Goal: Navigation & Orientation: Find specific page/section

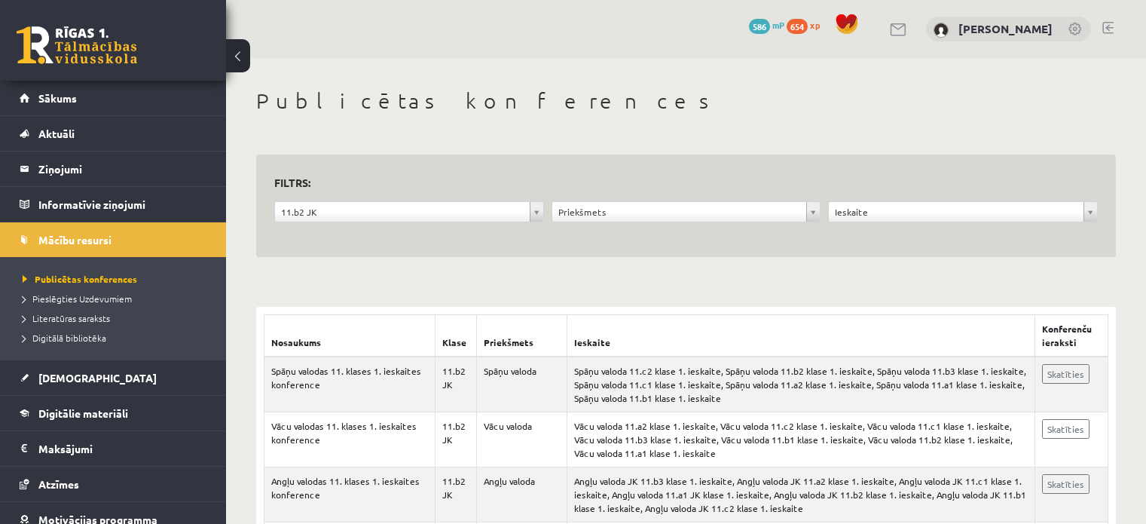
click at [55, 84] on link "Sākums" at bounding box center [114, 98] width 188 height 35
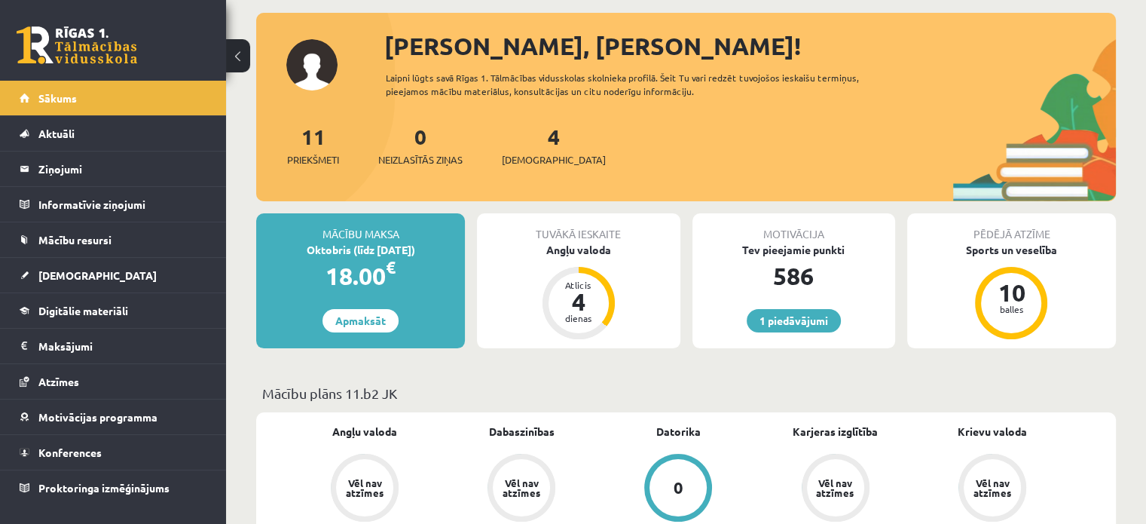
scroll to position [72, 0]
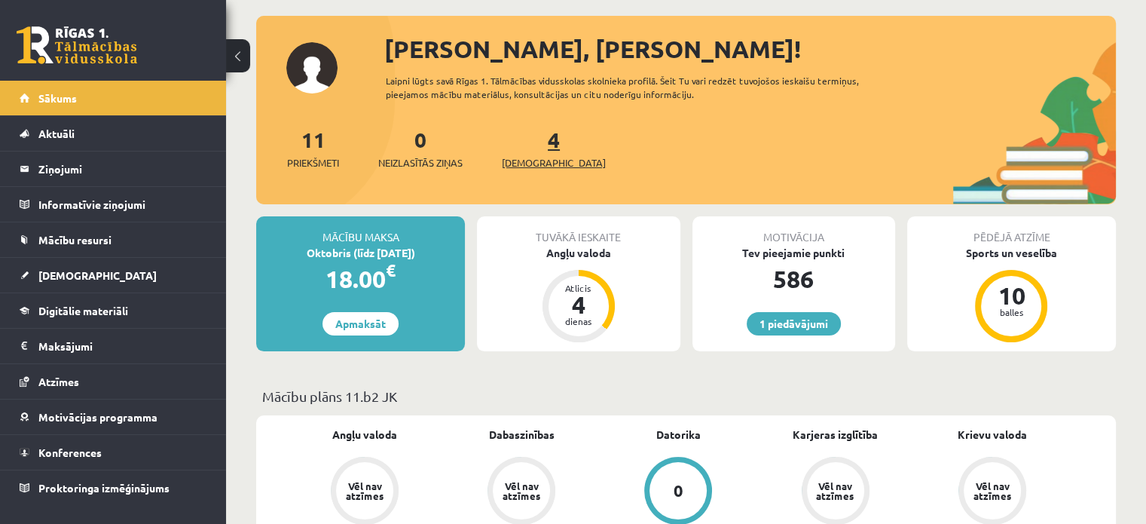
click at [524, 148] on link "4 Ieskaites" at bounding box center [554, 148] width 104 height 44
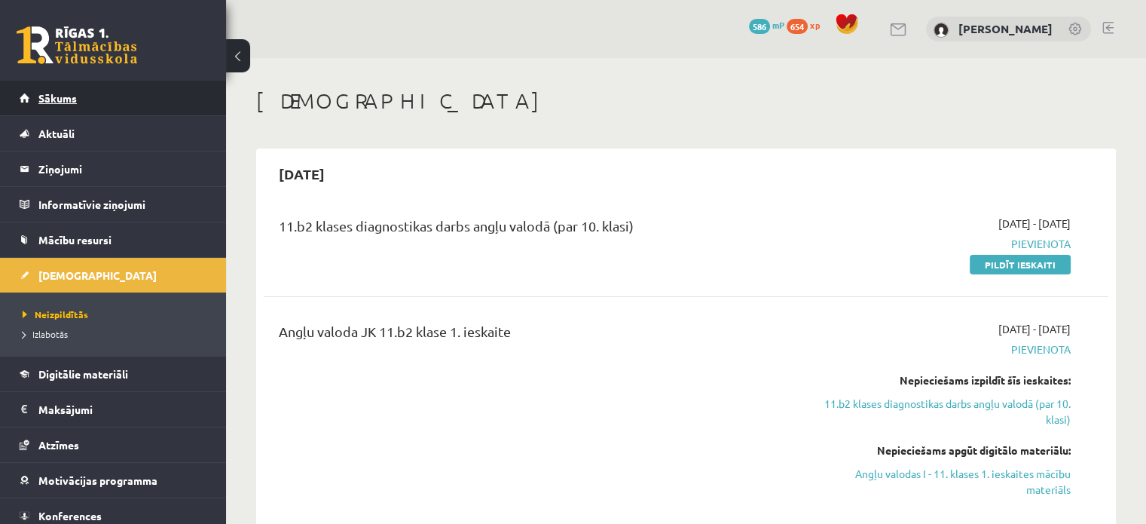
click at [70, 104] on link "Sākums" at bounding box center [114, 98] width 188 height 35
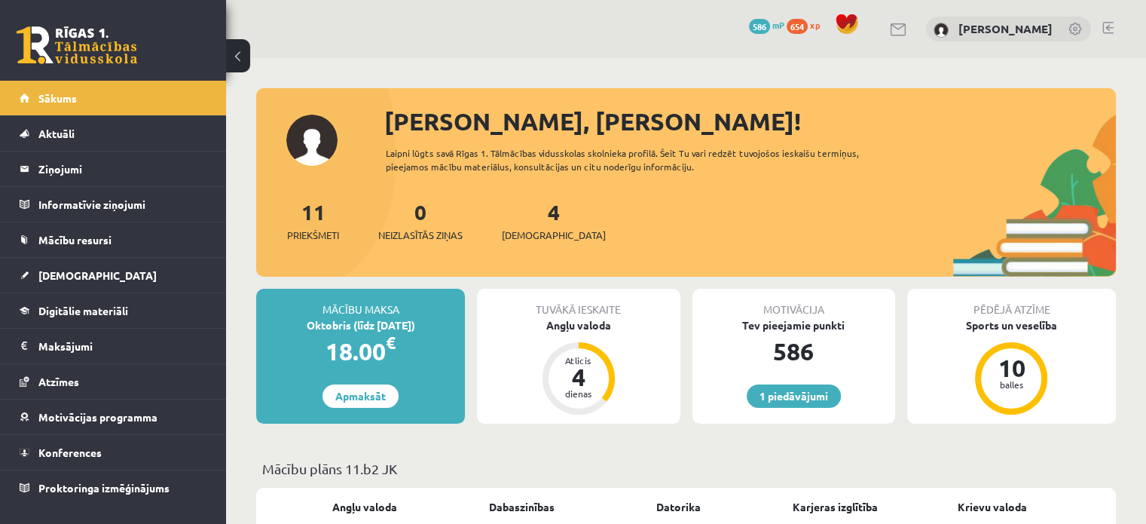
click at [799, 23] on span "654" at bounding box center [797, 26] width 21 height 15
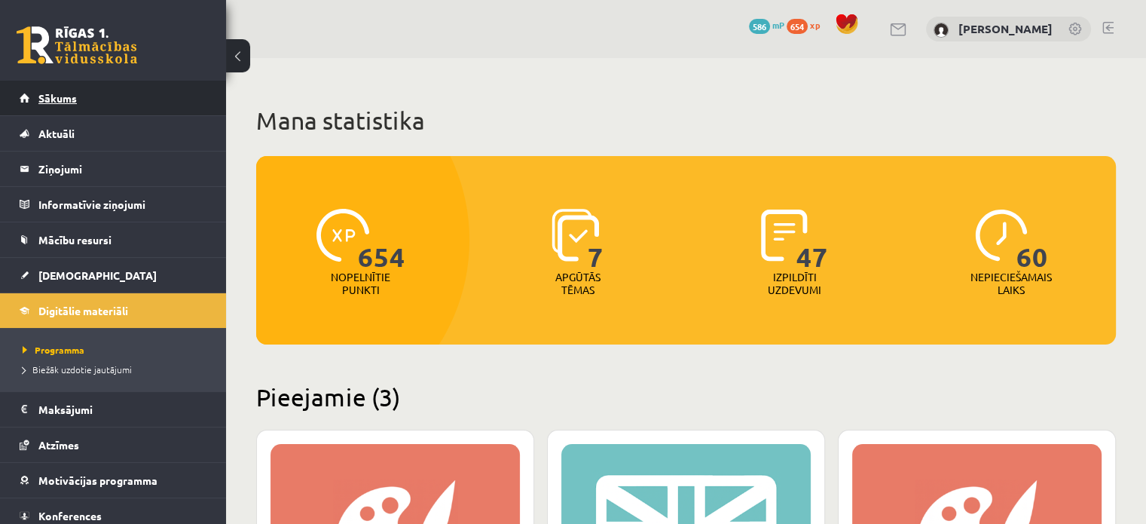
click at [99, 93] on link "Sākums" at bounding box center [114, 98] width 188 height 35
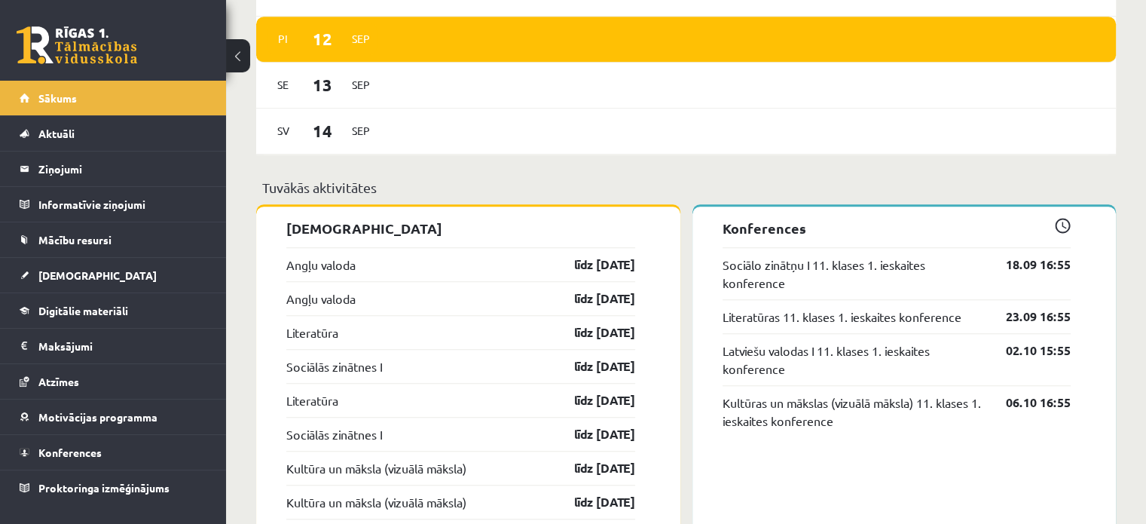
scroll to position [1196, 0]
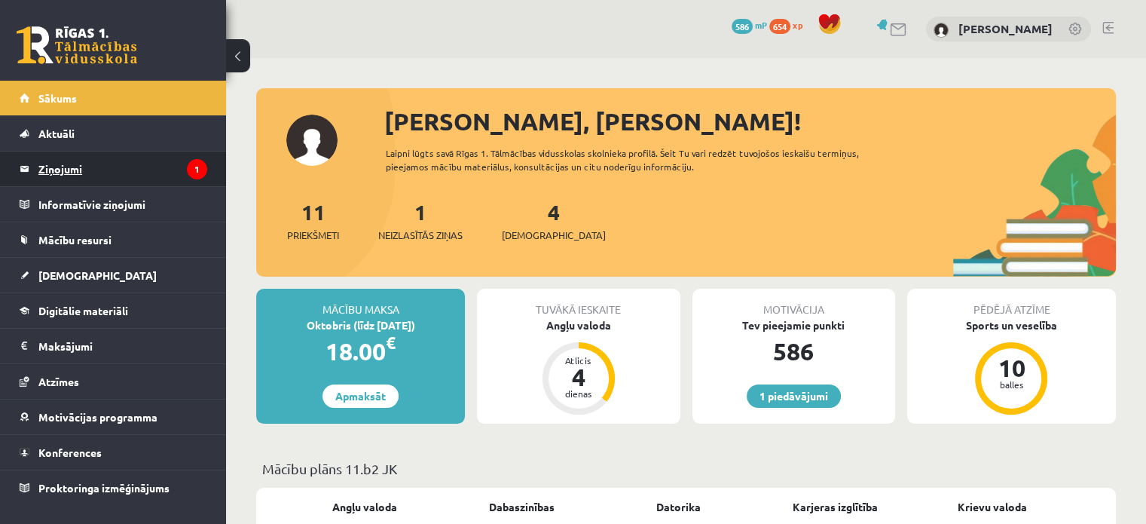
click at [124, 177] on legend "Ziņojumi 1" at bounding box center [122, 168] width 169 height 35
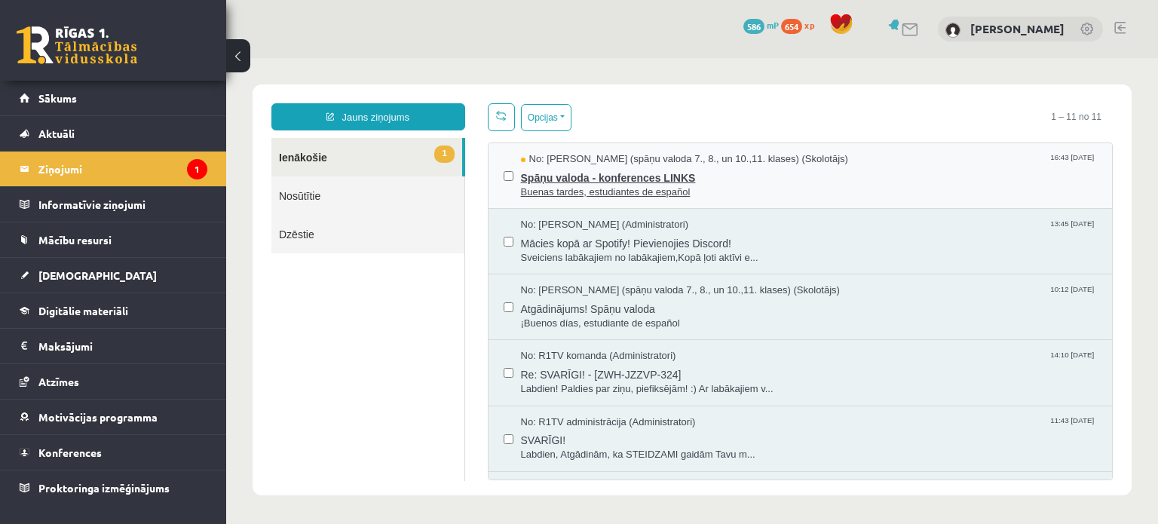
click at [575, 190] on span "Buenas tardes, estudiantes de español" at bounding box center [809, 192] width 577 height 14
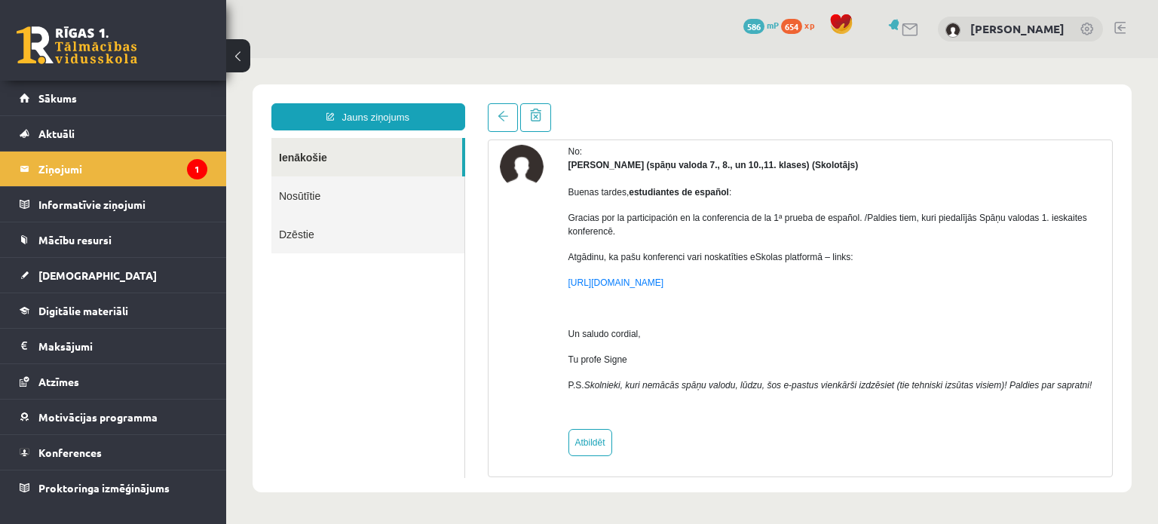
scroll to position [81, 0]
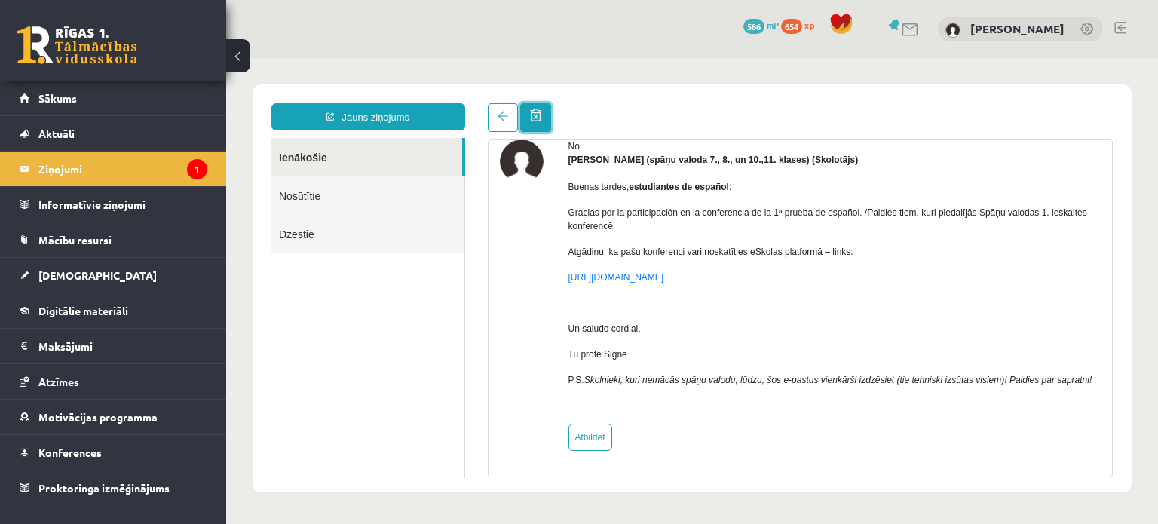
click at [531, 127] on link at bounding box center [535, 117] width 31 height 29
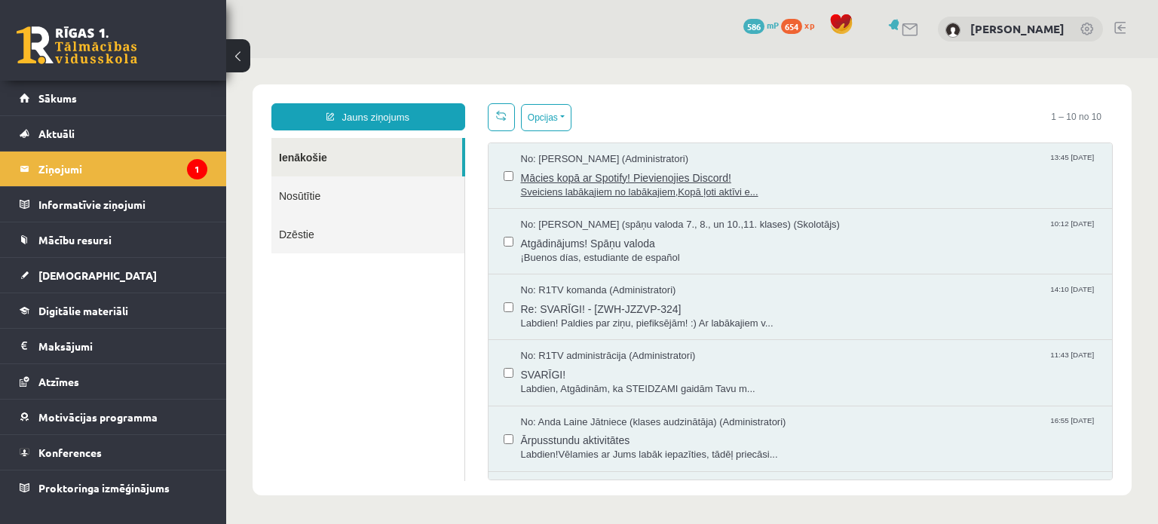
scroll to position [0, 0]
click at [98, 180] on legend "Ziņojumi 1" at bounding box center [122, 168] width 169 height 35
click at [90, 92] on link "Sākums" at bounding box center [114, 98] width 188 height 35
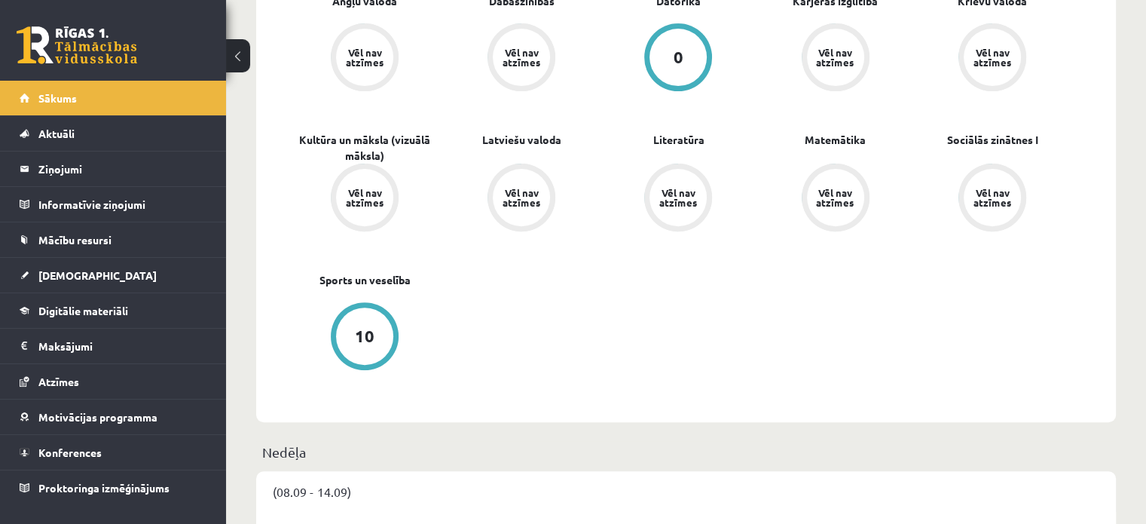
scroll to position [506, 0]
click at [75, 285] on link "[DEMOGRAPHIC_DATA]" at bounding box center [114, 275] width 188 height 35
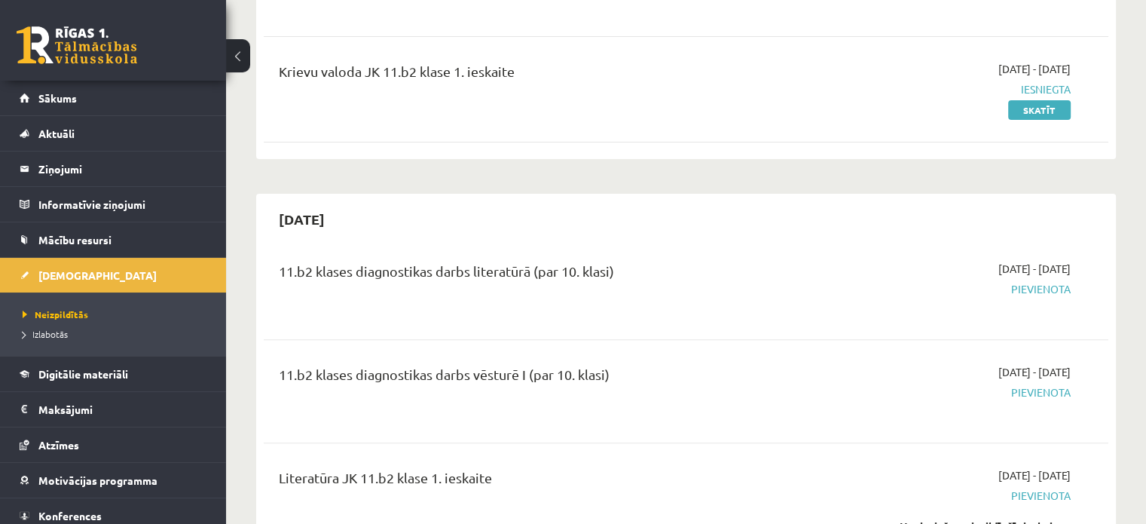
click at [66, 324] on li "Izlabotās" at bounding box center [117, 334] width 188 height 20
click at [63, 337] on span "Izlabotās" at bounding box center [49, 334] width 53 height 12
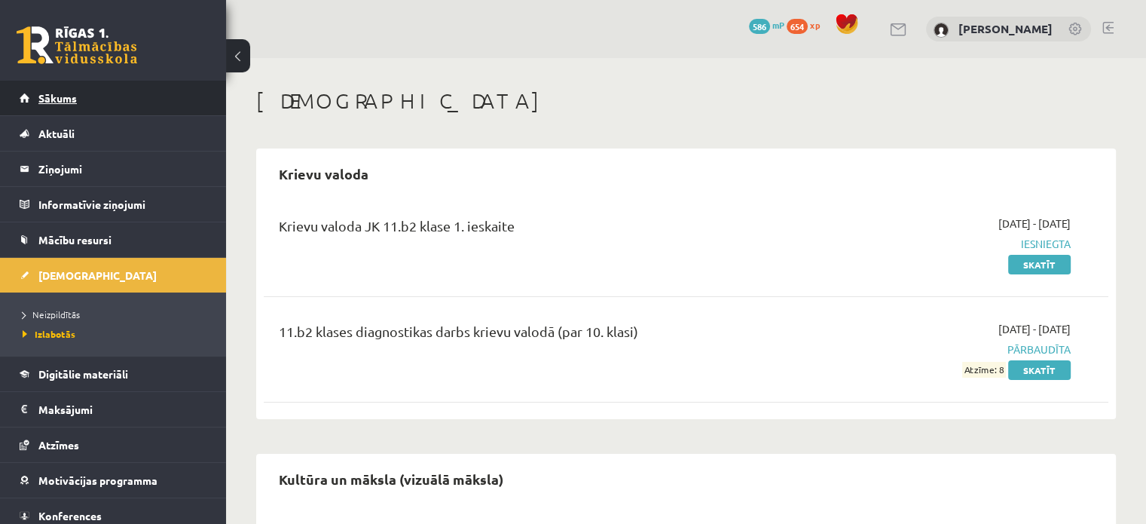
click at [42, 114] on link "Sākums" at bounding box center [114, 98] width 188 height 35
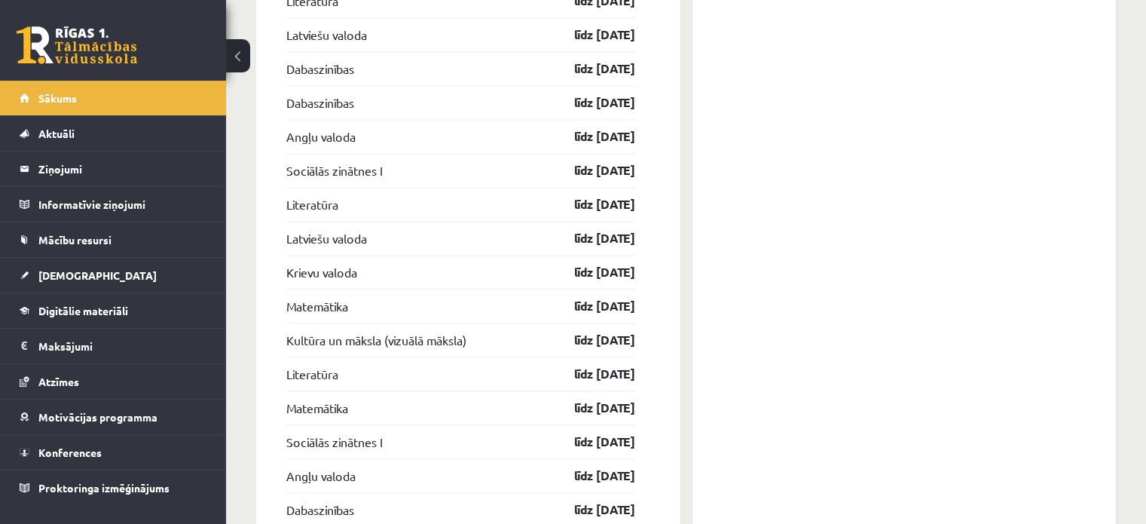
scroll to position [2321, 0]
